Goal: Task Accomplishment & Management: Manage account settings

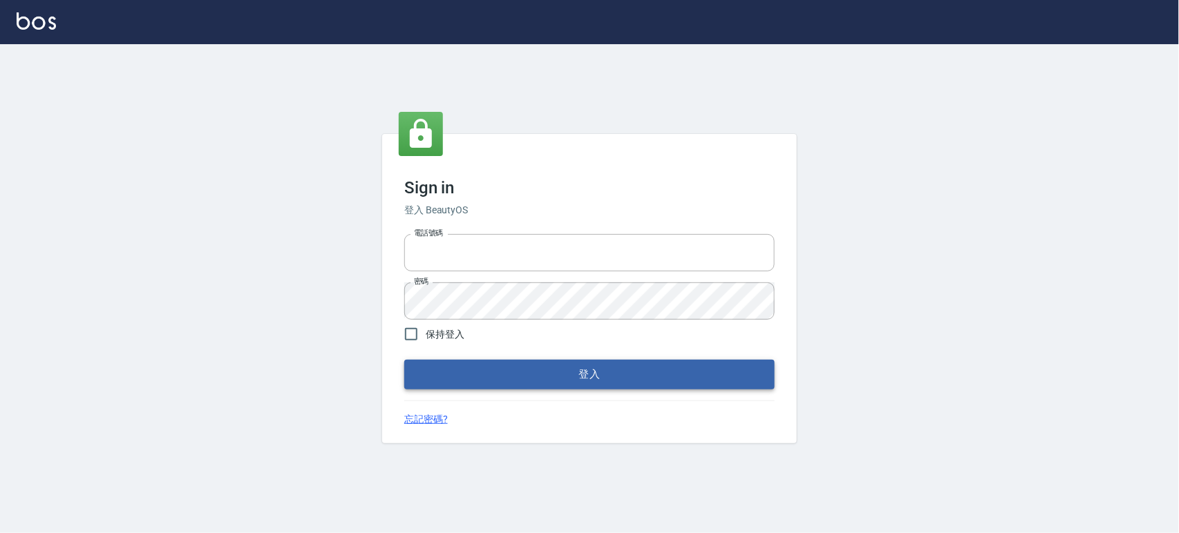
type input "0927987640"
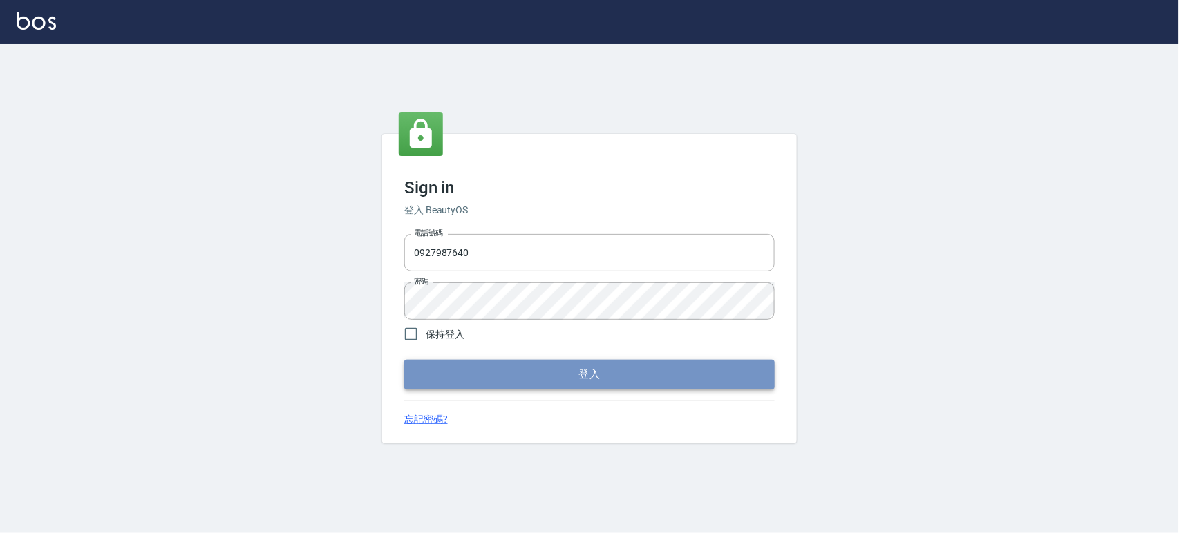
click at [620, 382] on button "登入" at bounding box center [589, 374] width 370 height 29
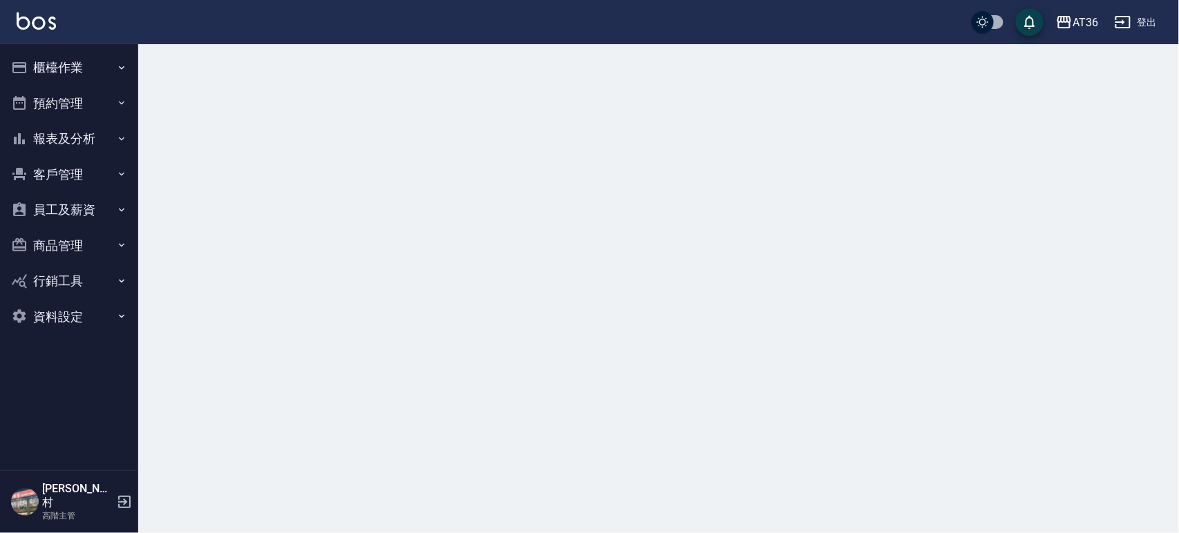
click at [64, 66] on button "櫃檯作業" at bounding box center [69, 68] width 127 height 36
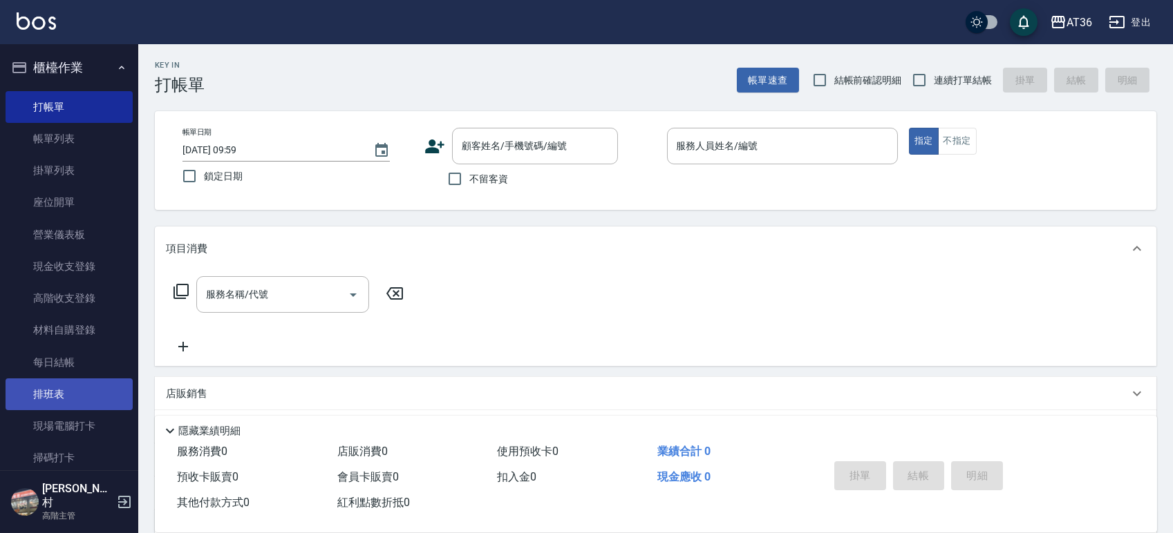
click at [48, 386] on link "排班表" at bounding box center [69, 395] width 127 height 32
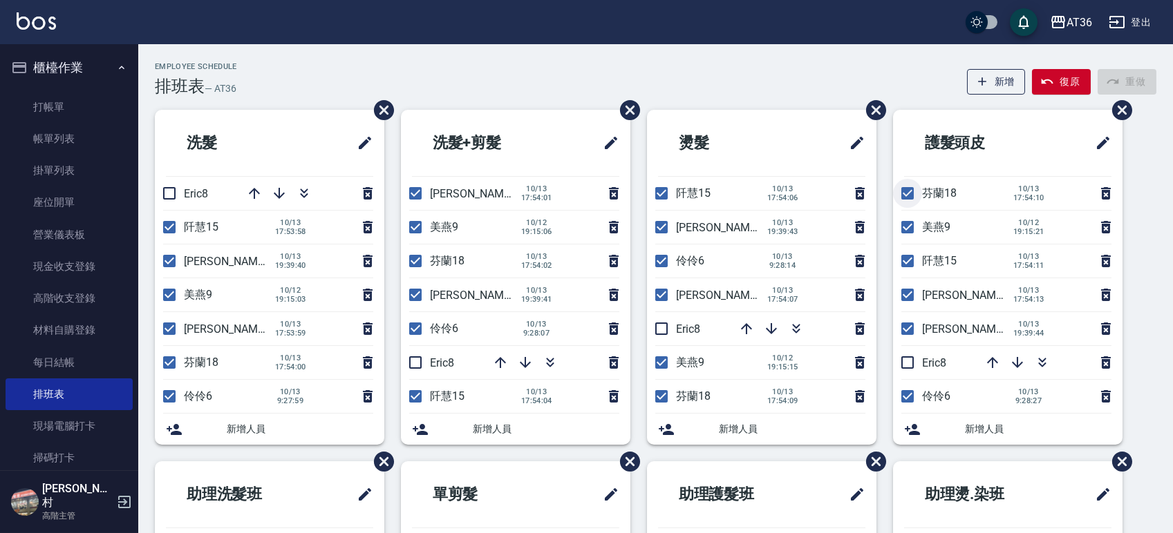
click at [900, 189] on input "checkbox" at bounding box center [907, 193] width 29 height 29
checkbox input "false"
click at [907, 224] on input "checkbox" at bounding box center [907, 227] width 29 height 29
checkbox input "false"
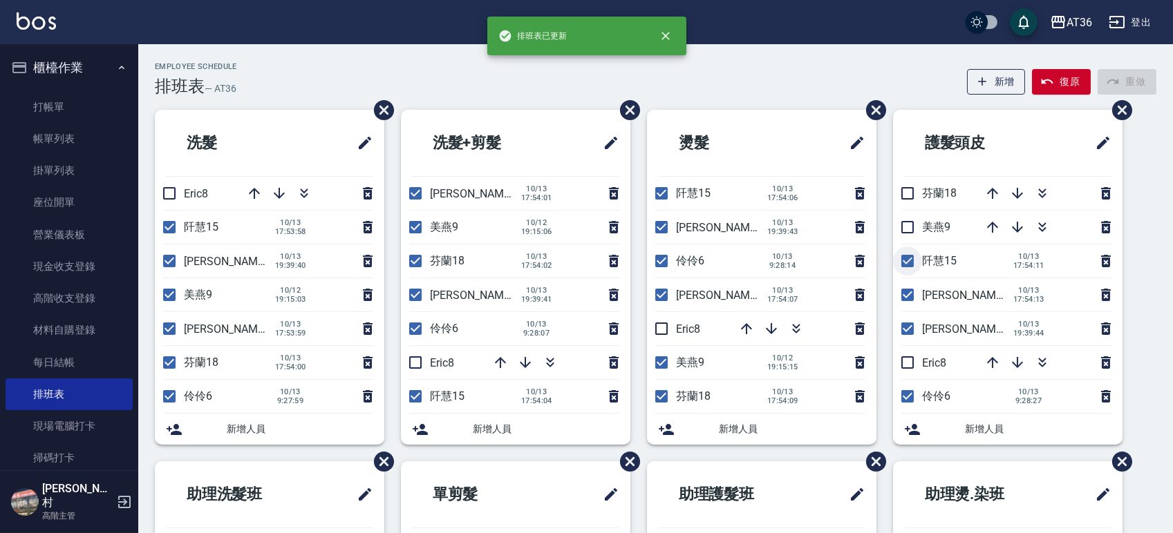
click at [903, 262] on input "checkbox" at bounding box center [907, 261] width 29 height 29
checkbox input "false"
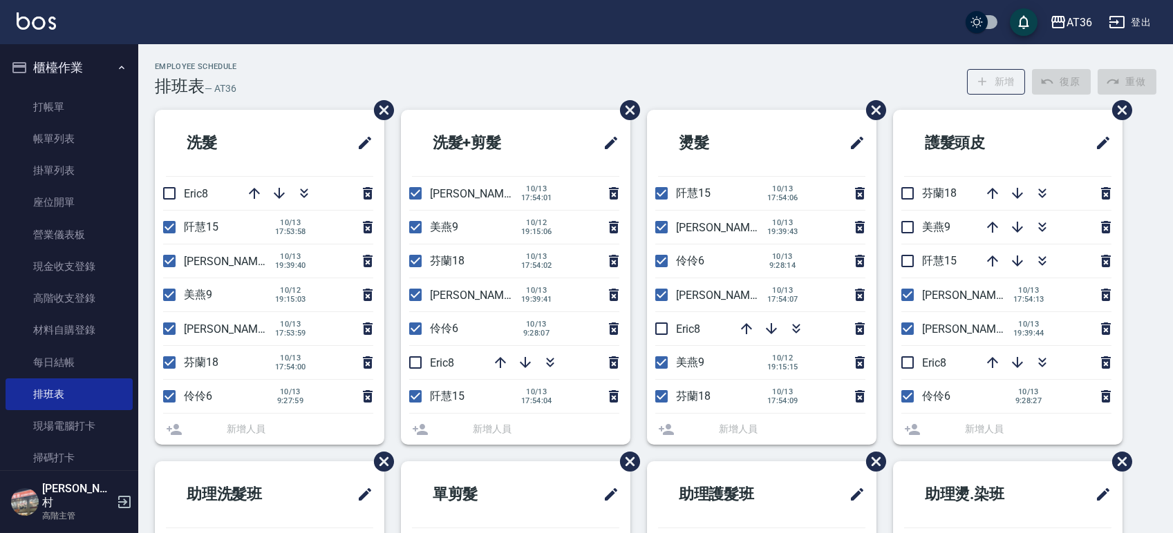
click at [905, 295] on input "checkbox" at bounding box center [907, 295] width 29 height 29
checkbox input "false"
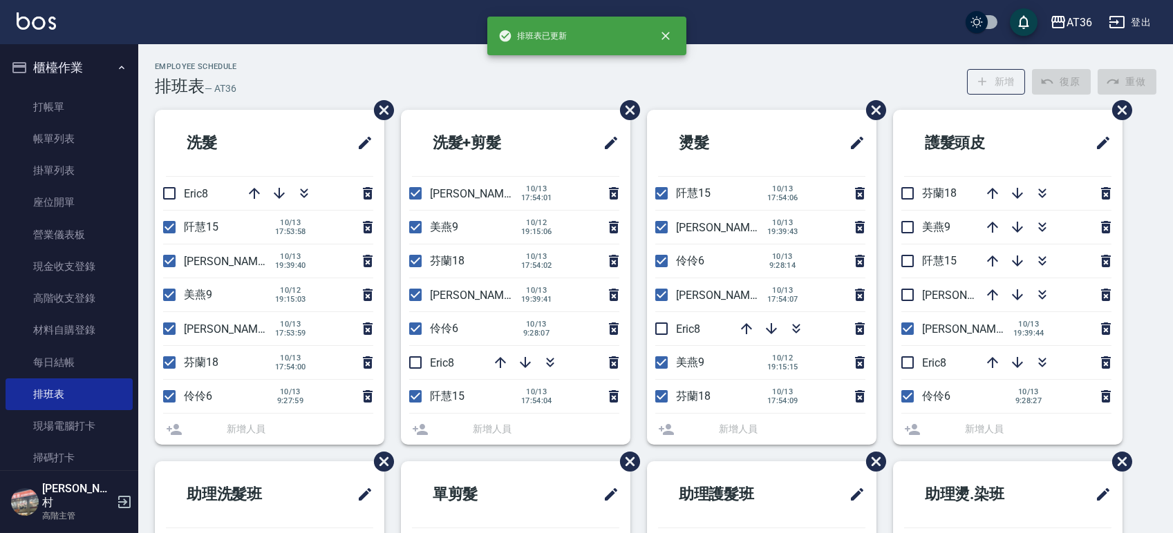
click at [907, 326] on input "checkbox" at bounding box center [907, 328] width 29 height 29
checkbox input "false"
click at [904, 363] on div "Employee Schedule 排班表 — AT36 新增 復原 重做 洗髮 Eric8 阡慧15 [DATE] 17:53:58 [PERSON_NAM…" at bounding box center [586, 409] width 1173 height 819
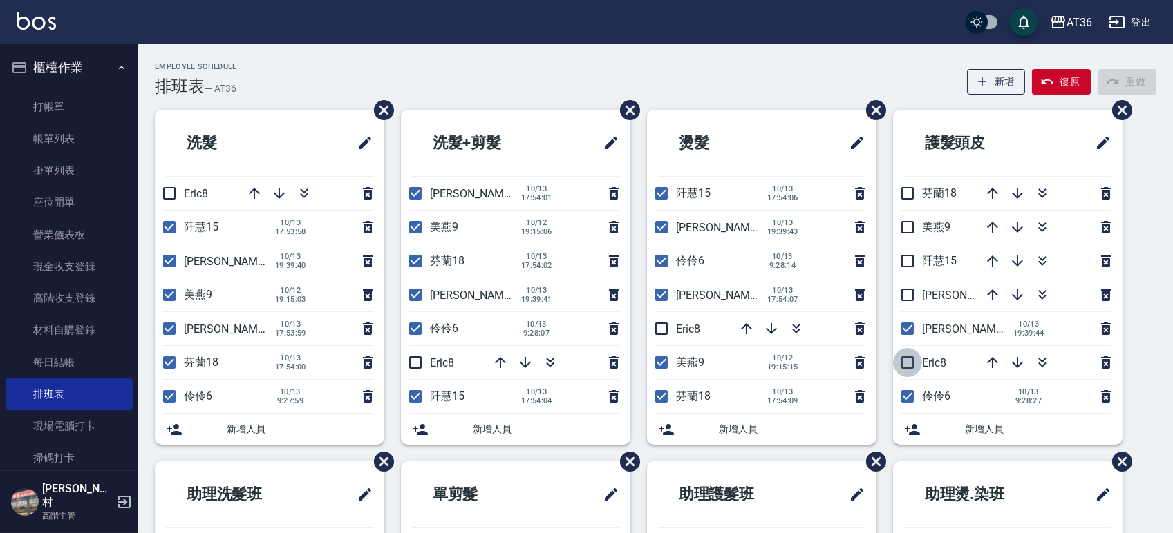
click at [908, 364] on input "checkbox" at bounding box center [907, 362] width 29 height 29
checkbox input "true"
click at [907, 331] on input "checkbox" at bounding box center [907, 328] width 29 height 29
checkbox input "false"
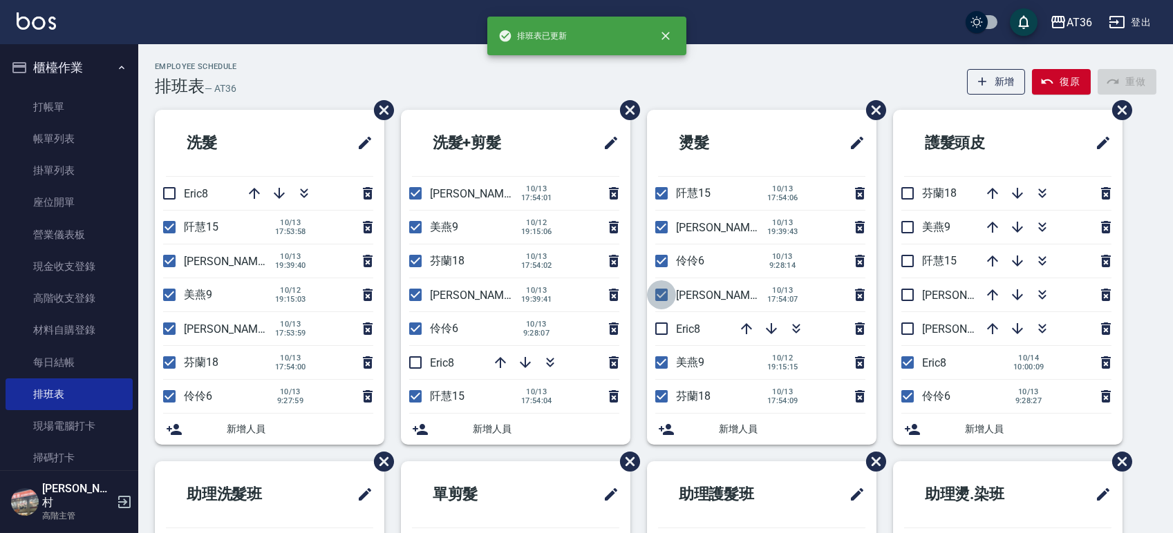
click at [664, 295] on input "checkbox" at bounding box center [661, 295] width 29 height 29
checkbox input "false"
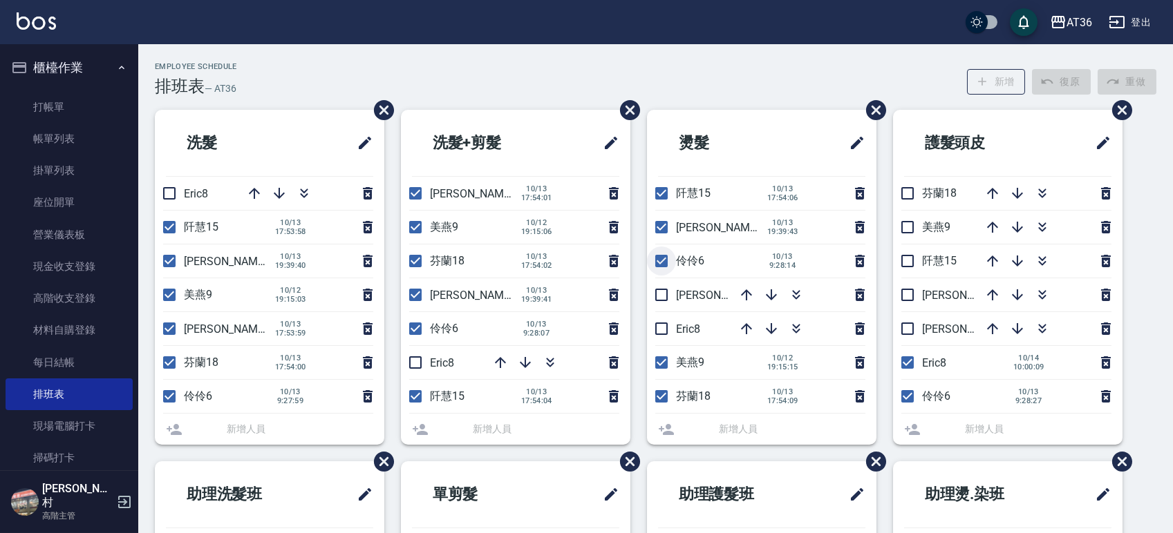
click at [661, 263] on input "checkbox" at bounding box center [661, 261] width 29 height 29
checkbox input "false"
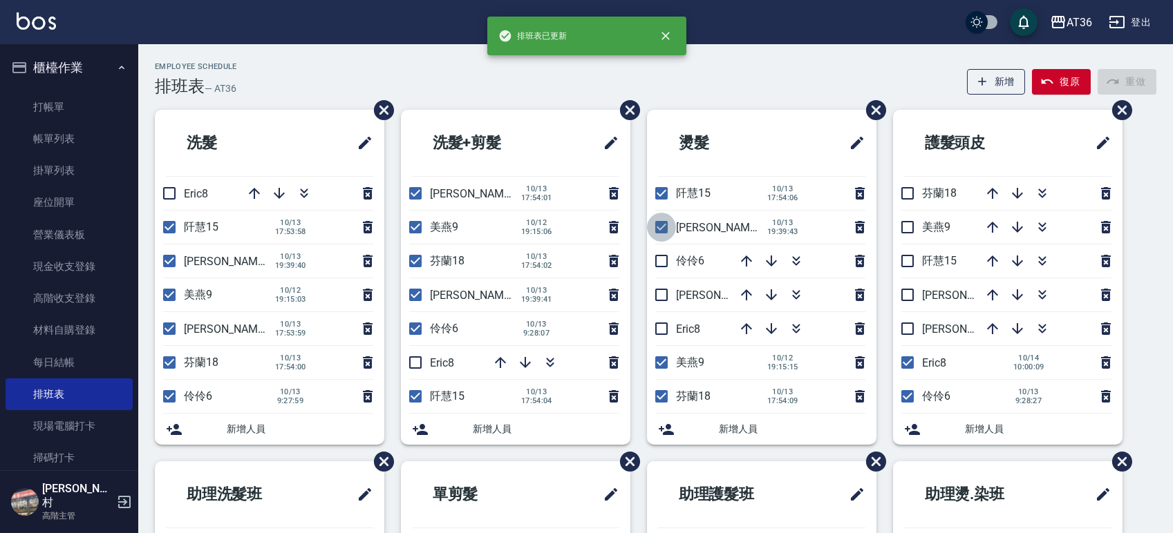
click at [663, 229] on input "checkbox" at bounding box center [661, 227] width 29 height 29
checkbox input "false"
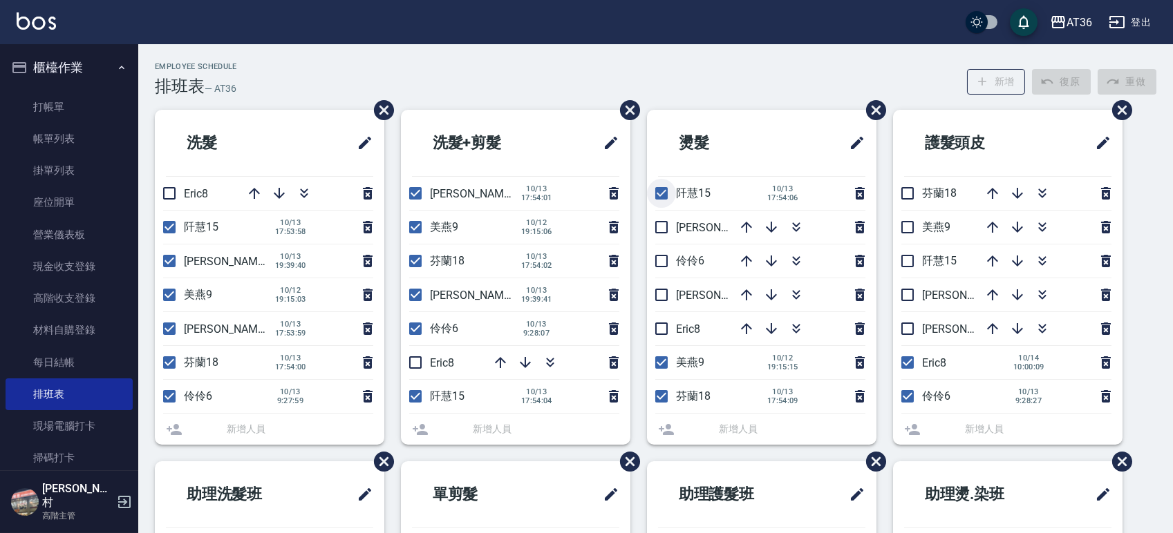
click at [656, 196] on input "checkbox" at bounding box center [661, 193] width 29 height 29
checkbox input "false"
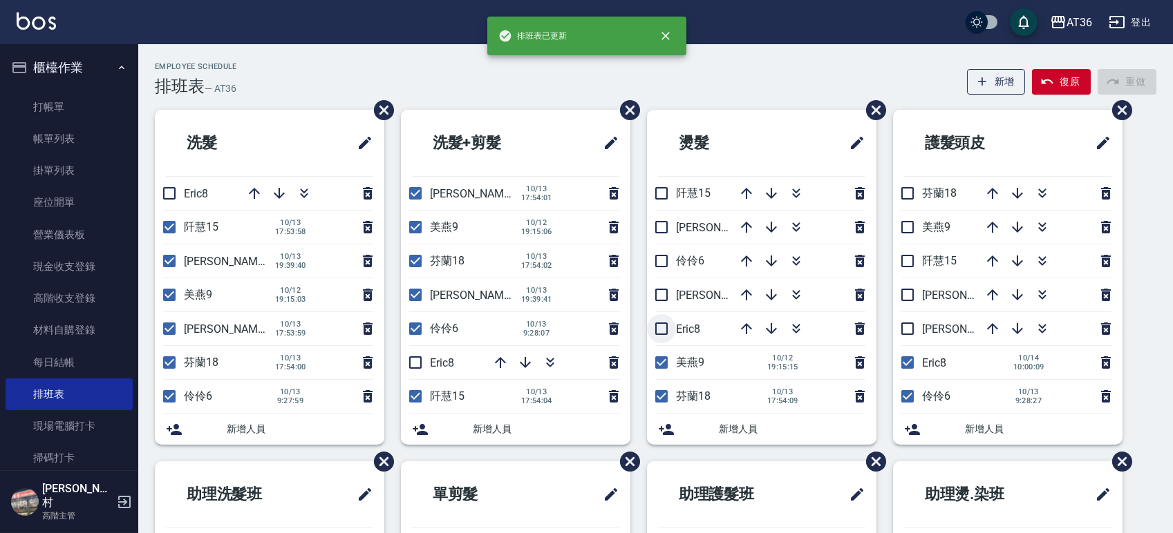
click at [660, 331] on input "checkbox" at bounding box center [661, 328] width 29 height 29
checkbox input "true"
drag, startPoint x: 664, startPoint y: 357, endPoint x: 661, endPoint y: 405, distance: 47.8
click at [663, 357] on input "checkbox" at bounding box center [661, 362] width 29 height 29
checkbox input "false"
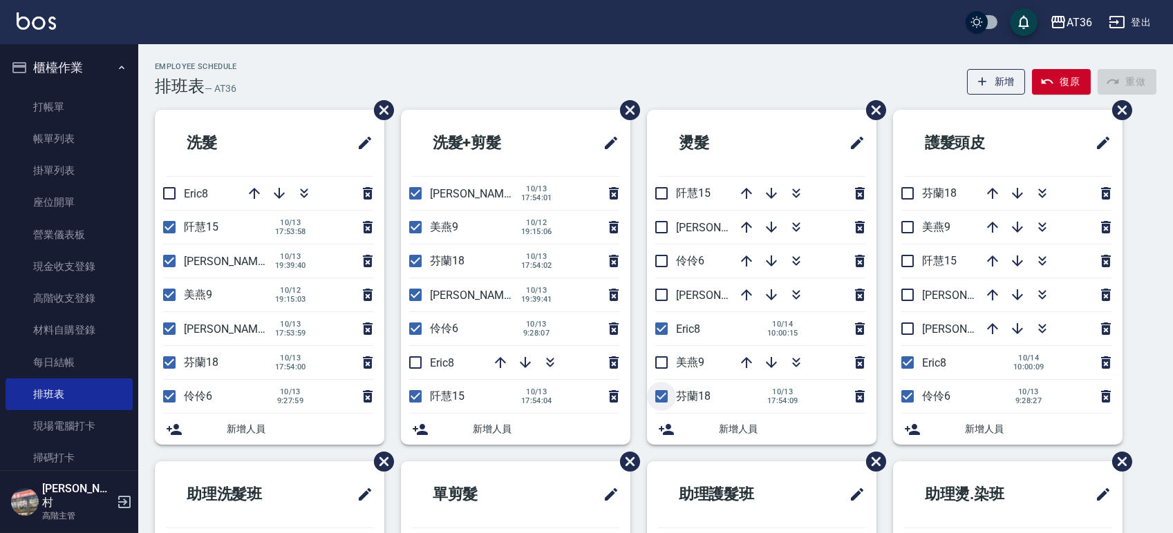
click at [659, 395] on input "checkbox" at bounding box center [661, 396] width 29 height 29
checkbox input "false"
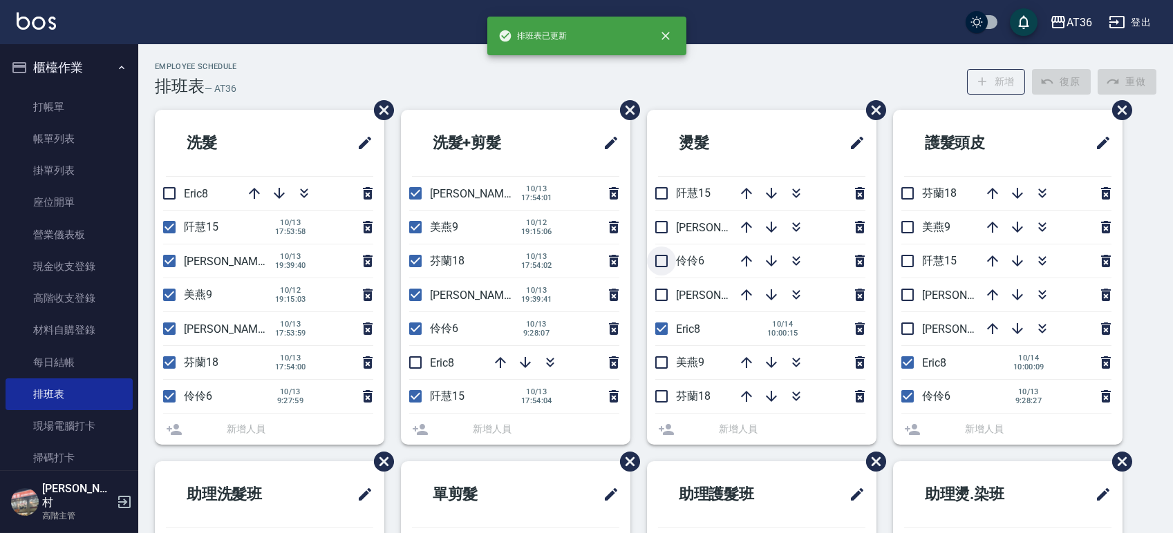
click at [656, 265] on input "checkbox" at bounding box center [661, 261] width 29 height 29
checkbox input "true"
click at [415, 195] on input "checkbox" at bounding box center [415, 193] width 29 height 29
checkbox input "false"
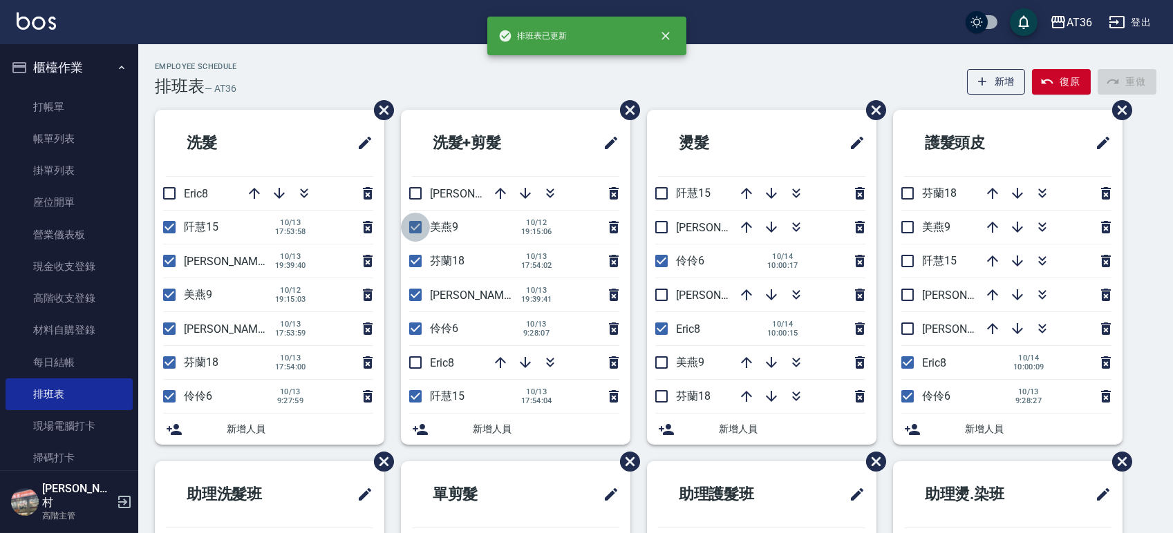
click at [417, 227] on input "checkbox" at bounding box center [415, 227] width 29 height 29
checkbox input "false"
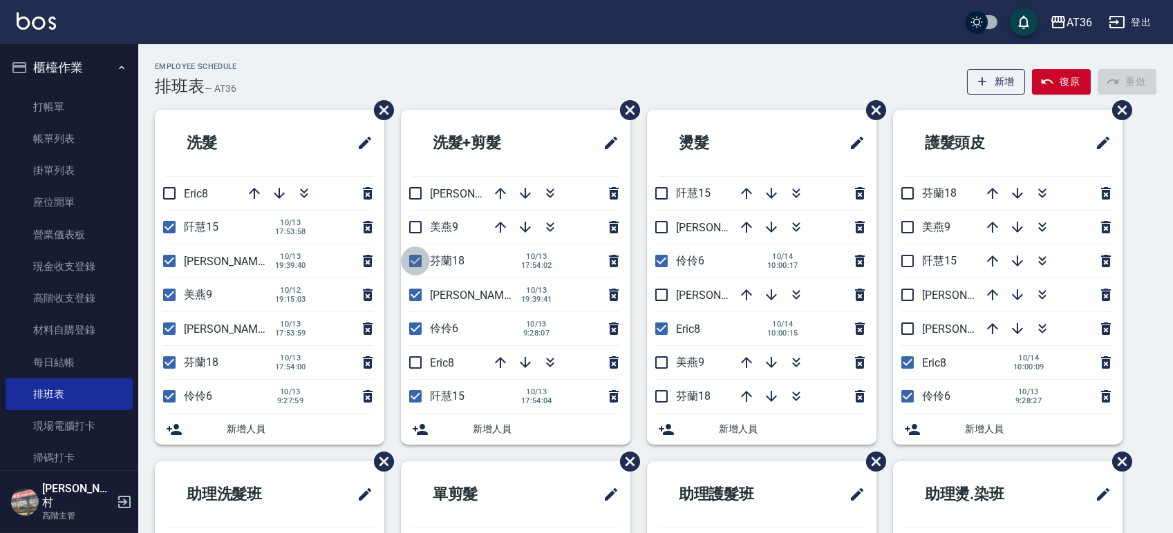
click at [417, 261] on input "checkbox" at bounding box center [415, 261] width 29 height 29
checkbox input "false"
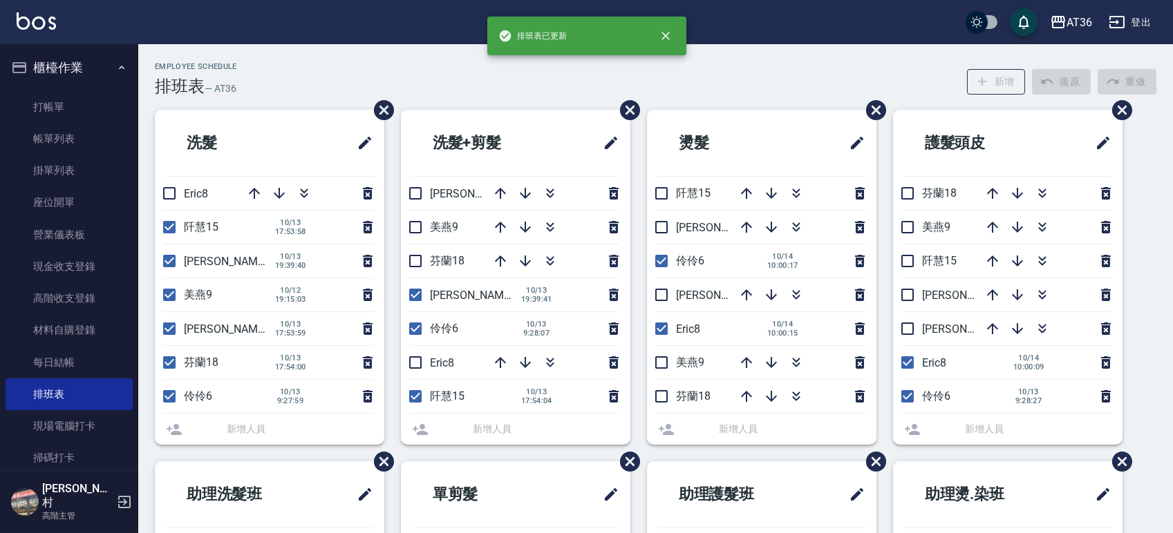
click at [415, 296] on li "[PERSON_NAME]16 [DATE] 19:39:41" at bounding box center [515, 294] width 229 height 33
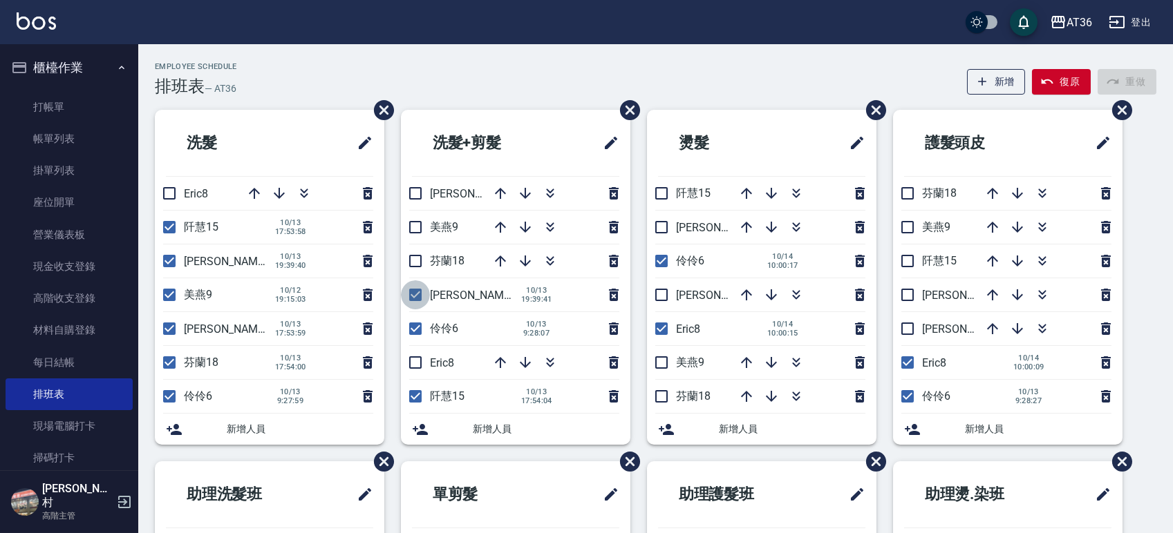
click at [406, 293] on input "checkbox" at bounding box center [415, 295] width 29 height 29
checkbox input "false"
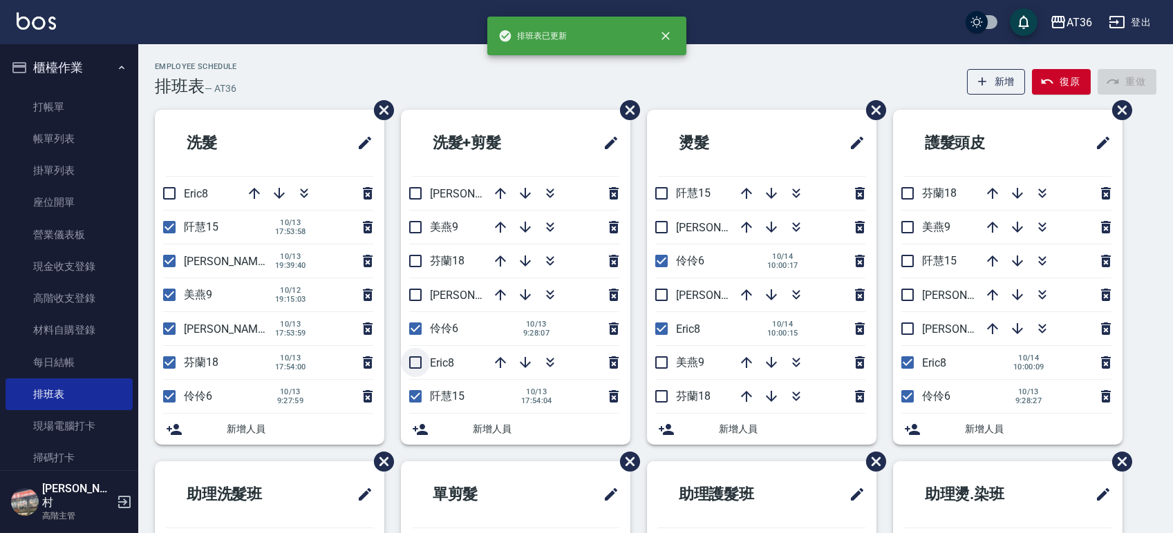
click at [410, 363] on input "checkbox" at bounding box center [415, 362] width 29 height 29
checkbox input "true"
click at [415, 398] on input "checkbox" at bounding box center [415, 396] width 29 height 29
checkbox input "false"
click at [166, 362] on input "checkbox" at bounding box center [169, 362] width 29 height 29
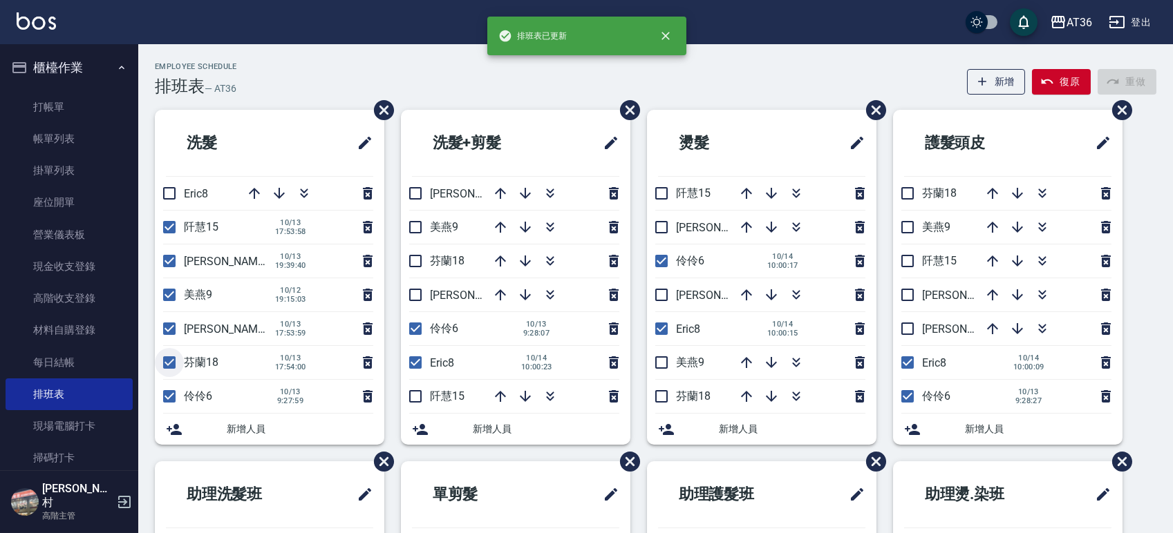
checkbox input "false"
click at [167, 330] on input "checkbox" at bounding box center [169, 328] width 29 height 29
checkbox input "false"
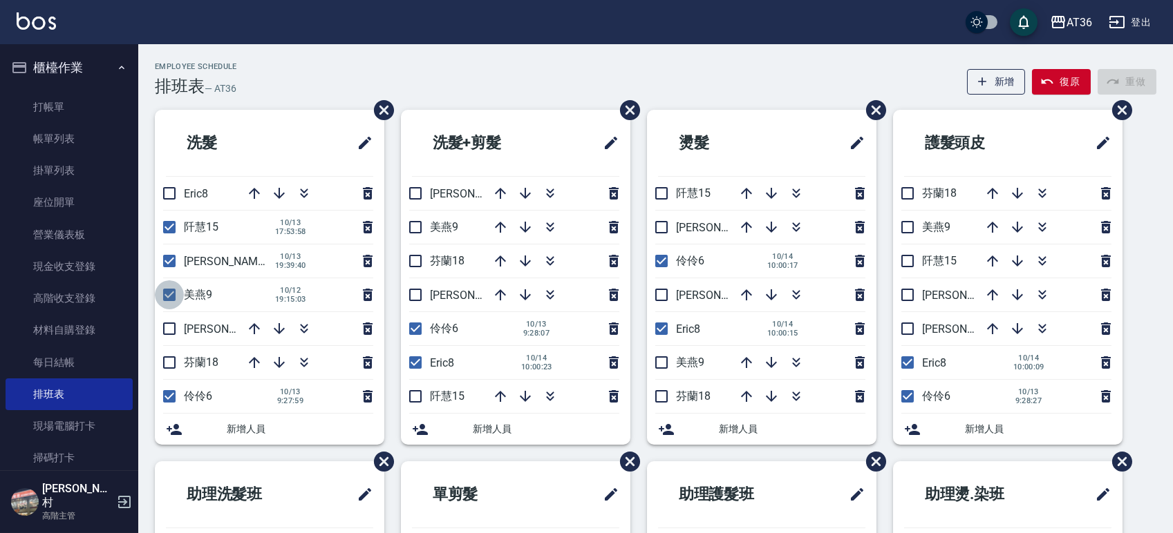
click at [169, 295] on input "checkbox" at bounding box center [169, 295] width 29 height 29
checkbox input "false"
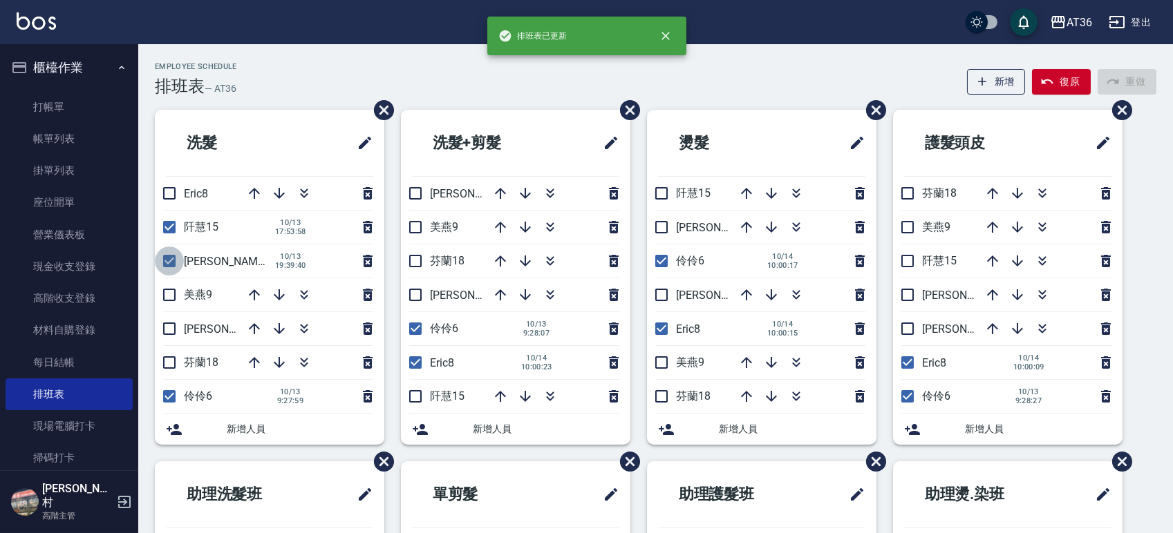
click at [164, 264] on input "checkbox" at bounding box center [169, 261] width 29 height 29
checkbox input "false"
click at [170, 230] on input "checkbox" at bounding box center [169, 227] width 29 height 29
checkbox input "false"
click at [166, 196] on input "checkbox" at bounding box center [169, 193] width 29 height 29
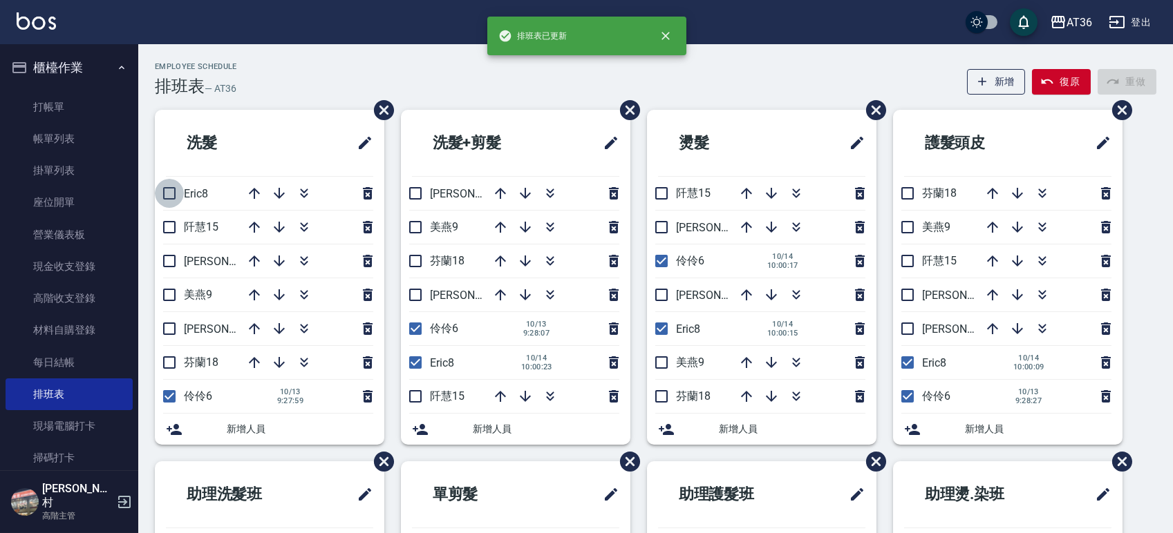
checkbox input "true"
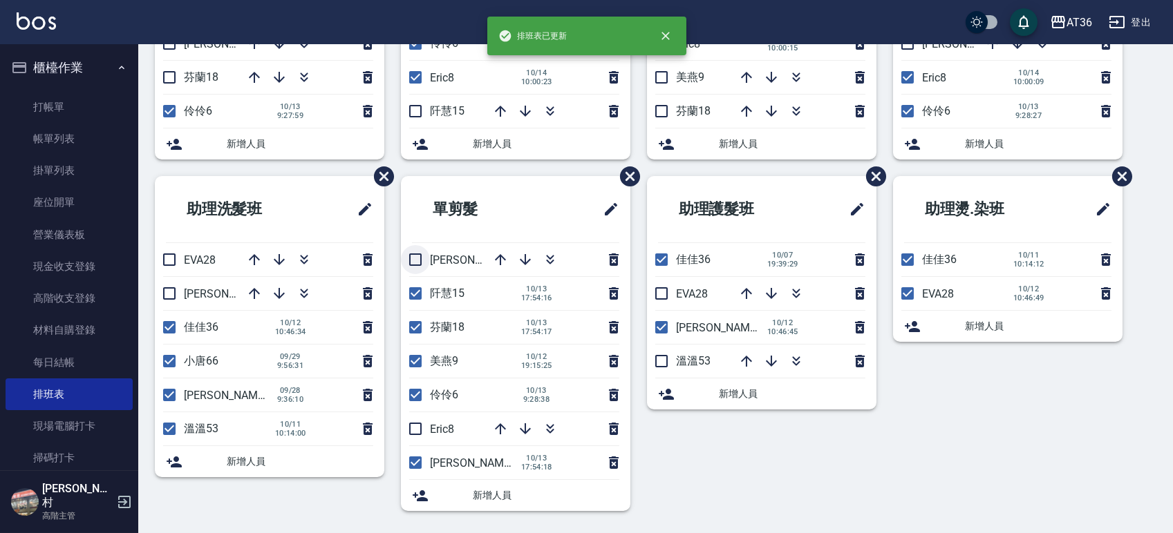
click at [414, 265] on input "checkbox" at bounding box center [415, 259] width 29 height 29
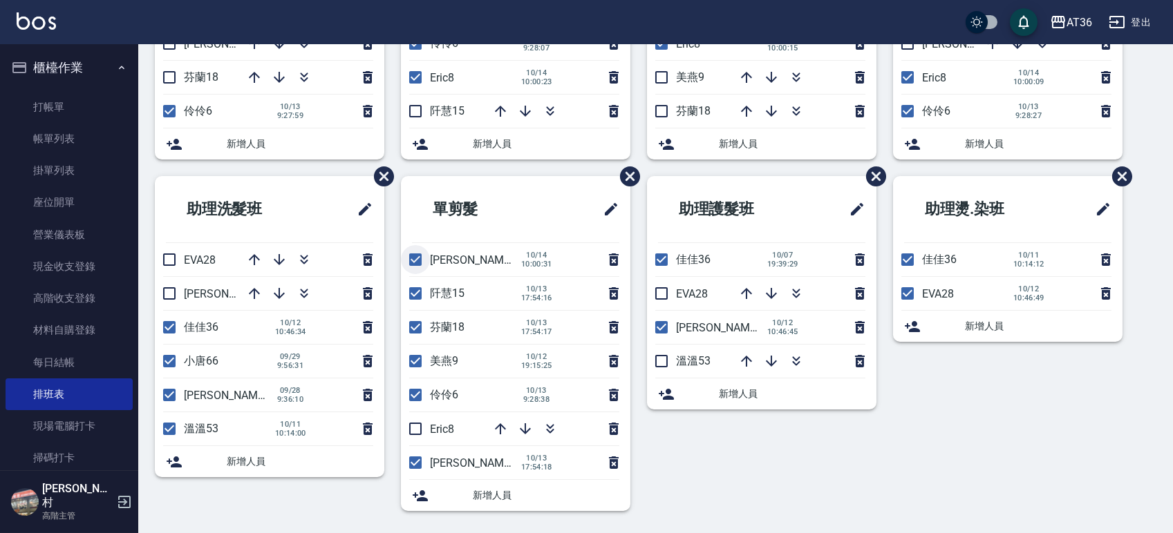
click at [415, 257] on input "checkbox" at bounding box center [415, 259] width 29 height 29
checkbox input "false"
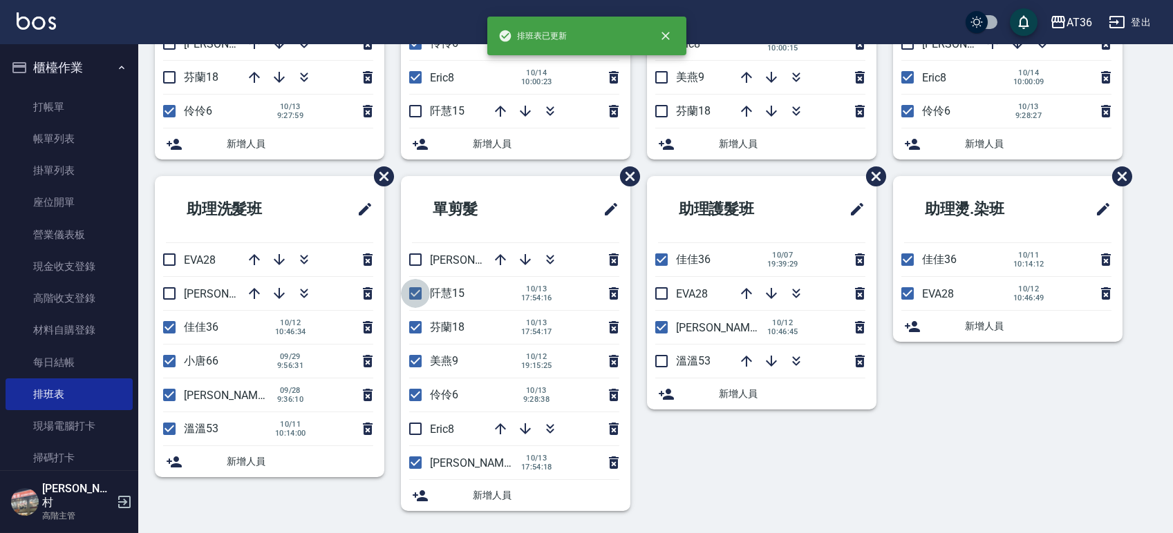
click at [410, 288] on input "checkbox" at bounding box center [415, 293] width 29 height 29
checkbox input "false"
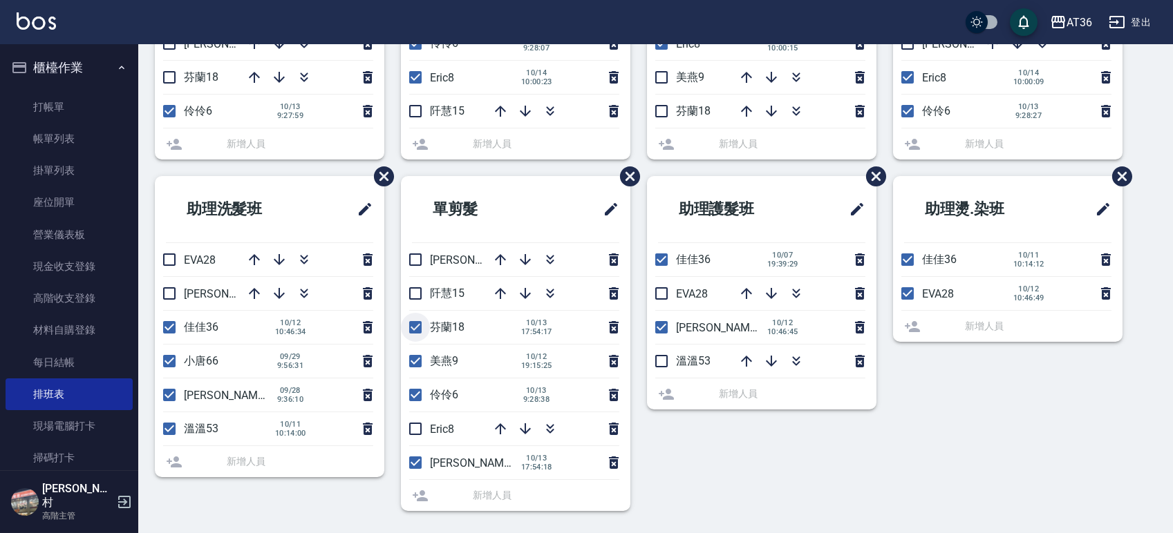
click at [415, 324] on input "checkbox" at bounding box center [415, 327] width 29 height 29
checkbox input "false"
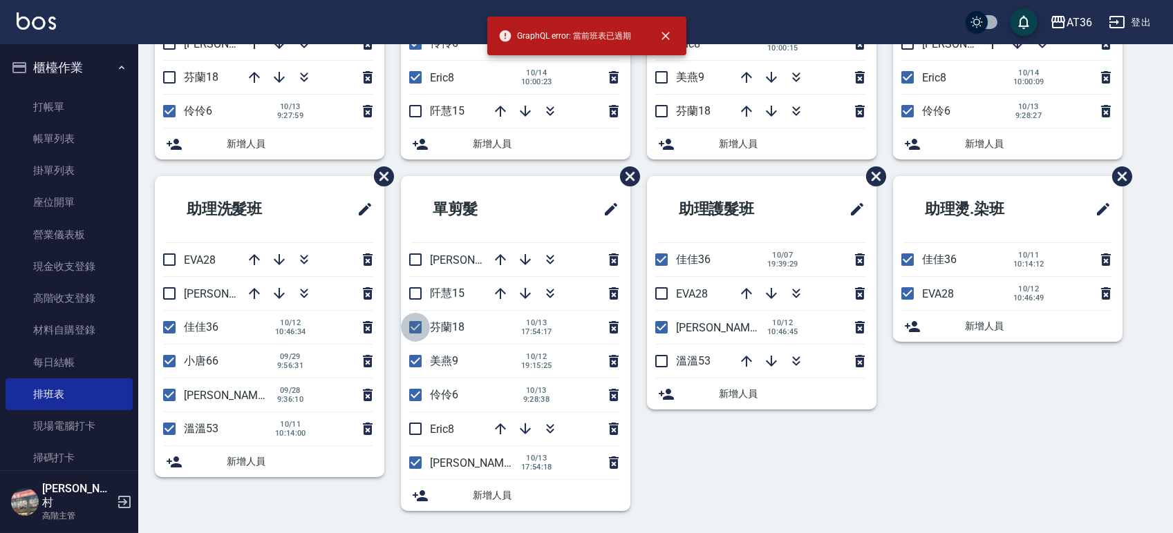
click at [410, 331] on input "checkbox" at bounding box center [415, 327] width 29 height 29
checkbox input "false"
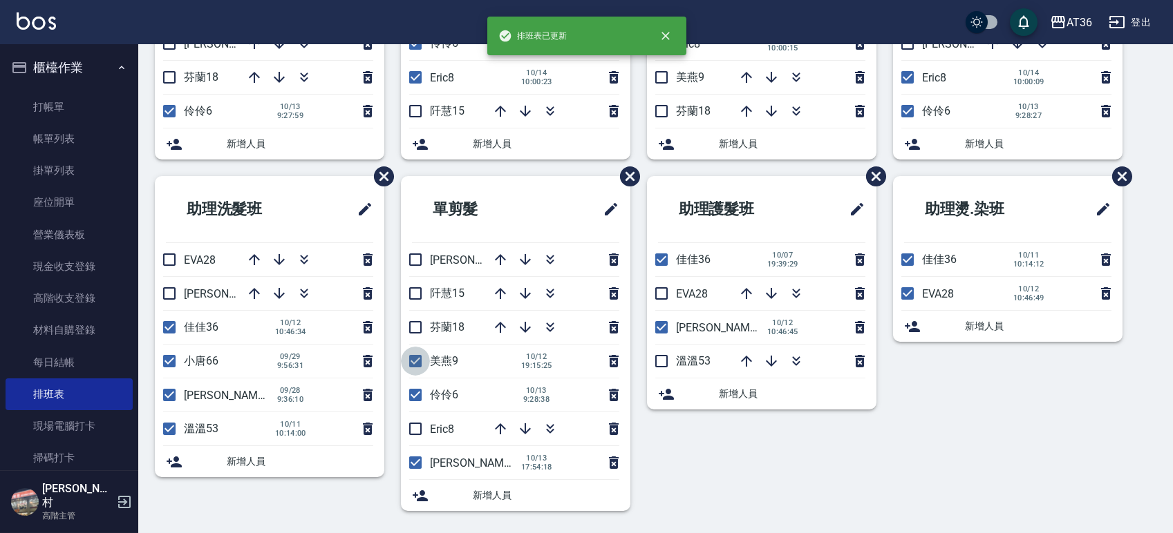
drag, startPoint x: 415, startPoint y: 361, endPoint x: 440, endPoint y: 400, distance: 46.4
click at [415, 362] on input "checkbox" at bounding box center [415, 361] width 29 height 29
checkbox input "false"
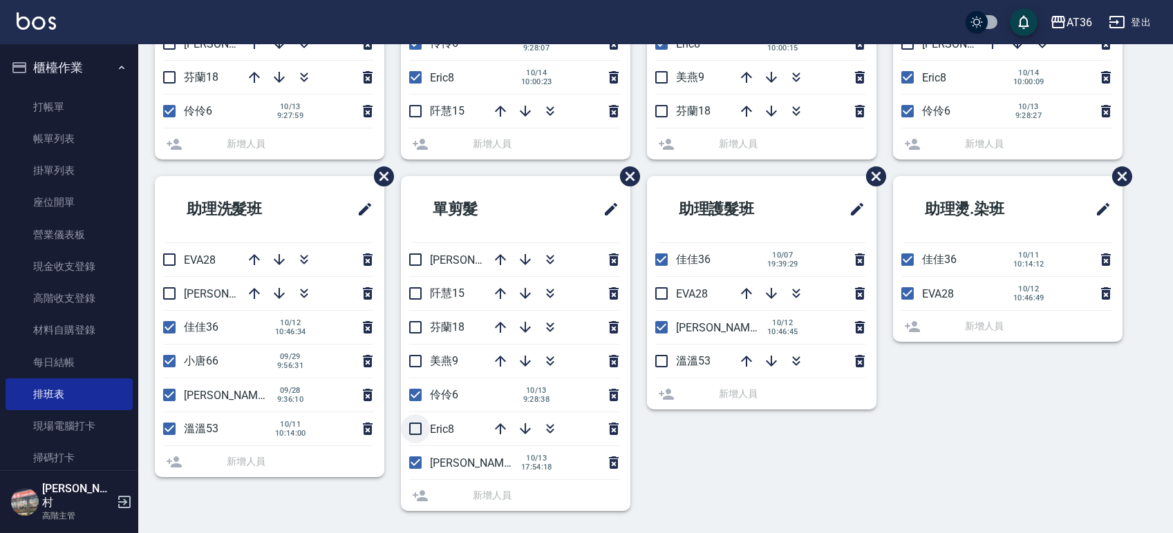
click at [422, 427] on input "checkbox" at bounding box center [415, 429] width 29 height 29
checkbox input "true"
click at [412, 466] on li "[PERSON_NAME]11 [DATE] 17:54:18" at bounding box center [515, 462] width 229 height 33
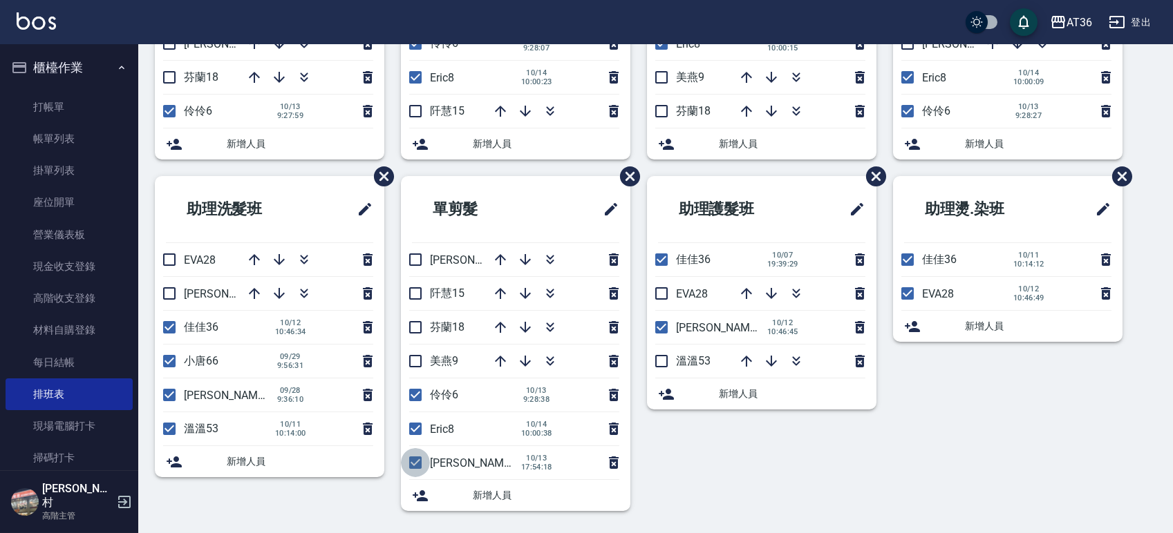
click at [412, 464] on input "checkbox" at bounding box center [415, 462] width 29 height 29
checkbox input "false"
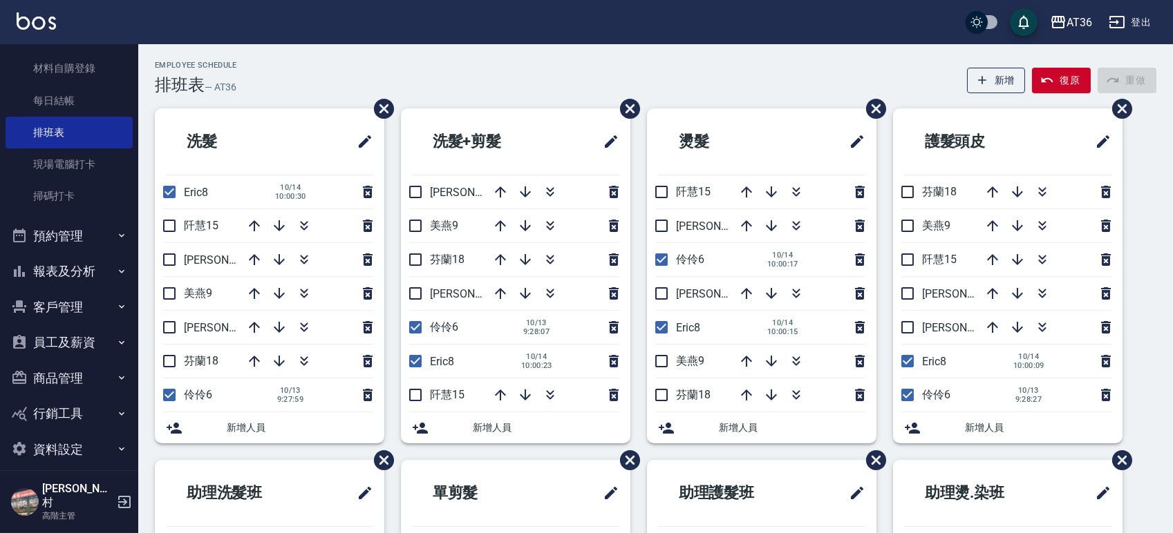
scroll to position [0, 0]
